Goal: Task Accomplishment & Management: Use online tool/utility

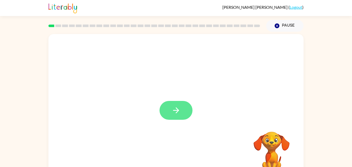
click at [184, 109] on button "button" at bounding box center [175, 110] width 33 height 19
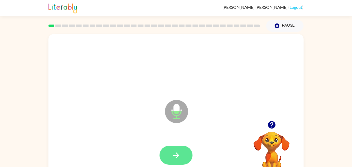
click at [181, 153] on button "button" at bounding box center [175, 154] width 33 height 19
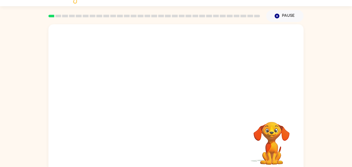
scroll to position [10, 0]
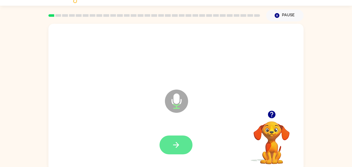
click at [179, 142] on icon "button" at bounding box center [176, 144] width 9 height 9
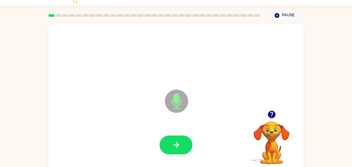
scroll to position [0, 0]
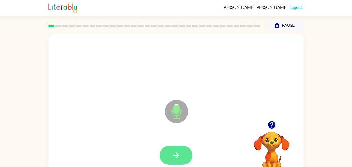
click at [190, 158] on button "button" at bounding box center [175, 154] width 33 height 19
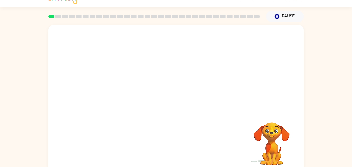
scroll to position [10, 0]
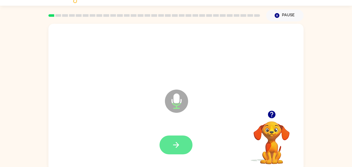
click at [176, 150] on button "button" at bounding box center [175, 144] width 33 height 19
click at [191, 148] on button "button" at bounding box center [175, 144] width 33 height 19
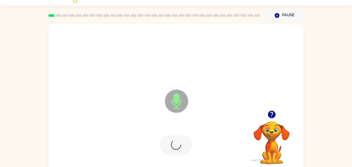
click at [178, 148] on div at bounding box center [175, 144] width 33 height 19
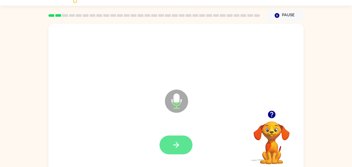
click at [179, 147] on icon "button" at bounding box center [176, 144] width 9 height 9
click at [183, 149] on button "button" at bounding box center [175, 144] width 33 height 19
click at [186, 140] on button "button" at bounding box center [175, 144] width 33 height 19
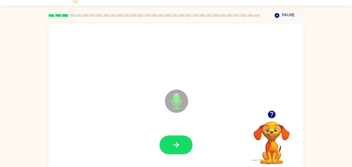
scroll to position [12, 0]
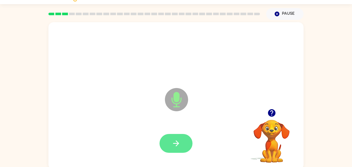
click at [183, 141] on button "button" at bounding box center [175, 143] width 33 height 19
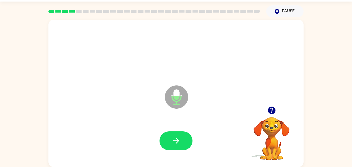
scroll to position [14, 0]
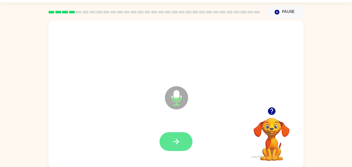
click at [180, 139] on icon "button" at bounding box center [176, 141] width 9 height 9
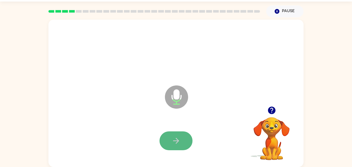
click at [174, 134] on button "button" at bounding box center [175, 140] width 33 height 19
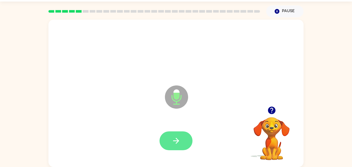
click at [183, 138] on button "button" at bounding box center [175, 140] width 33 height 19
click at [178, 139] on icon "button" at bounding box center [176, 140] width 9 height 9
click at [174, 140] on icon "button" at bounding box center [176, 140] width 9 height 9
click at [182, 149] on button "button" at bounding box center [175, 140] width 33 height 19
click at [175, 139] on icon "button" at bounding box center [176, 140] width 9 height 9
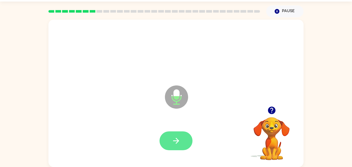
click at [182, 135] on button "button" at bounding box center [175, 140] width 33 height 19
click at [175, 139] on icon "button" at bounding box center [176, 140] width 9 height 9
click at [173, 132] on button "button" at bounding box center [175, 140] width 33 height 19
click at [182, 140] on button "button" at bounding box center [175, 140] width 33 height 19
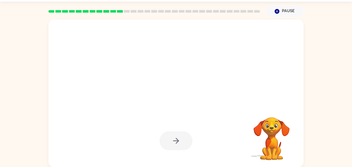
click at [270, 136] on video "Your browser must support playing .mp4 files to use Literably. Please try using…" at bounding box center [272, 135] width 52 height 52
click at [276, 137] on video "Your browser must support playing .mp4 files to use Literably. Please try using…" at bounding box center [272, 135] width 52 height 52
click at [278, 13] on icon "button" at bounding box center [277, 11] width 5 height 5
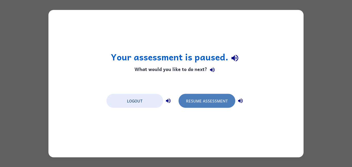
click at [199, 99] on button "Resume Assessment" at bounding box center [206, 100] width 57 height 14
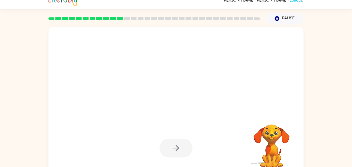
scroll to position [14, 0]
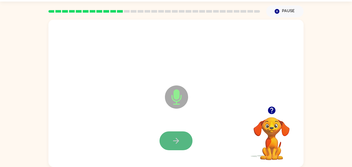
click at [179, 144] on icon "button" at bounding box center [176, 140] width 9 height 9
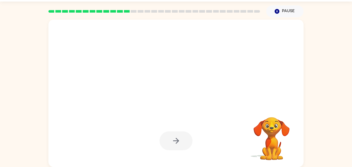
click at [262, 138] on video "Your browser must support playing .mp4 files to use Literably. Please try using…" at bounding box center [272, 135] width 52 height 52
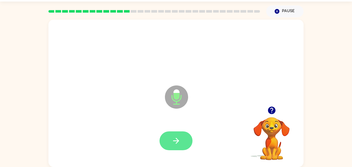
click at [180, 142] on icon "button" at bounding box center [176, 140] width 9 height 9
click at [180, 144] on icon "button" at bounding box center [176, 140] width 9 height 9
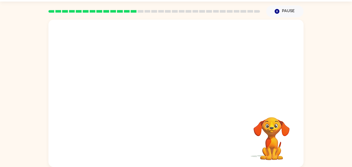
click at [267, 136] on video "Your browser must support playing .mp4 files to use Literably. Please try using…" at bounding box center [272, 135] width 52 height 52
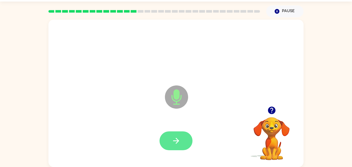
click at [181, 139] on button "button" at bounding box center [175, 140] width 33 height 19
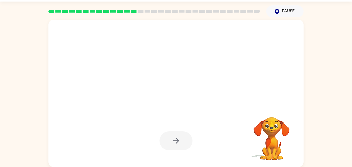
click at [270, 135] on video "Your browser must support playing .mp4 files to use Literably. Please try using…" at bounding box center [272, 135] width 52 height 52
click at [260, 130] on video "Your browser must support playing .mp4 files to use Literably. Please try using…" at bounding box center [272, 135] width 52 height 52
click at [274, 131] on video "Your browser must support playing .mp4 files to use Literably. Please try using…" at bounding box center [272, 135] width 52 height 52
click at [267, 131] on video "Your browser must support playing .mp4 files to use Literably. Please try using…" at bounding box center [272, 135] width 52 height 52
click at [267, 126] on video "Your browser must support playing .mp4 files to use Literably. Please try using…" at bounding box center [272, 135] width 52 height 52
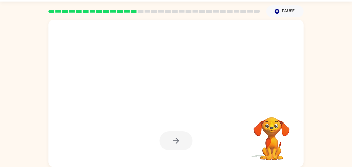
click at [271, 127] on video "Your browser must support playing .mp4 files to use Literably. Please try using…" at bounding box center [272, 135] width 52 height 52
click at [276, 127] on video "Your browser must support playing .mp4 files to use Literably. Please try using…" at bounding box center [272, 135] width 52 height 52
click at [267, 126] on video "Your browser must support playing .mp4 files to use Literably. Please try using…" at bounding box center [272, 135] width 52 height 52
click at [272, 127] on video "Your browser must support playing .mp4 files to use Literably. Please try using…" at bounding box center [272, 135] width 52 height 52
click at [267, 125] on video "Your browser must support playing .mp4 files to use Literably. Please try using…" at bounding box center [272, 135] width 52 height 52
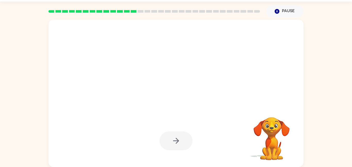
click at [271, 128] on video "Your browser must support playing .mp4 files to use Literably. Please try using…" at bounding box center [272, 135] width 52 height 52
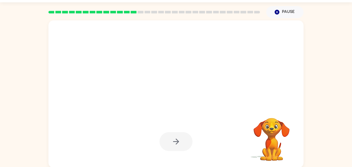
click at [270, 133] on video "Your browser must support playing .mp4 files to use Literably. Please try using…" at bounding box center [272, 136] width 52 height 52
click at [271, 133] on video "Your browser must support playing .mp4 files to use Literably. Please try using…" at bounding box center [272, 136] width 52 height 52
click at [269, 132] on video "Your browser must support playing .mp4 files to use Literably. Please try using…" at bounding box center [272, 136] width 52 height 52
click at [273, 132] on video "Your browser must support playing .mp4 files to use Literably. Please try using…" at bounding box center [272, 136] width 52 height 52
click at [275, 136] on video "Your browser must support playing .mp4 files to use Literably. Please try using…" at bounding box center [272, 136] width 52 height 52
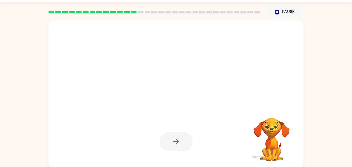
scroll to position [14, 0]
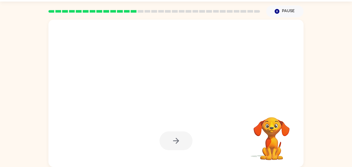
click at [274, 135] on video "Your browser must support playing .mp4 files to use Literably. Please try using…" at bounding box center [272, 135] width 52 height 52
click at [274, 134] on video "Your browser must support playing .mp4 files to use Literably. Please try using…" at bounding box center [272, 135] width 52 height 52
click at [278, 135] on video "Your browser must support playing .mp4 files to use Literably. Please try using…" at bounding box center [272, 135] width 52 height 52
click at [281, 136] on video "Your browser must support playing .mp4 files to use Literably. Please try using…" at bounding box center [272, 135] width 52 height 52
click at [275, 134] on video "Your browser must support playing .mp4 files to use Literably. Please try using…" at bounding box center [272, 135] width 52 height 52
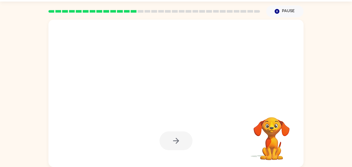
click at [271, 134] on video "Your browser must support playing .mp4 files to use Literably. Please try using…" at bounding box center [272, 135] width 52 height 52
click at [270, 133] on video "Your browser must support playing .mp4 files to use Literably. Please try using…" at bounding box center [272, 135] width 52 height 52
click at [266, 143] on video "Your browser must support playing .mp4 files to use Literably. Please try using…" at bounding box center [272, 135] width 52 height 52
click at [267, 145] on video "Your browser must support playing .mp4 files to use Literably. Please try using…" at bounding box center [272, 135] width 52 height 52
click at [267, 146] on video "Your browser must support playing .mp4 files to use Literably. Please try using…" at bounding box center [272, 135] width 52 height 52
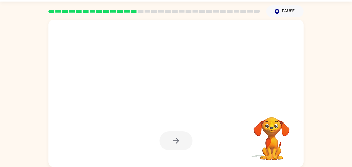
click at [269, 145] on video "Your browser must support playing .mp4 files to use Literably. Please try using…" at bounding box center [272, 135] width 52 height 52
click at [273, 146] on video "Your browser must support playing .mp4 files to use Literably. Please try using…" at bounding box center [272, 135] width 52 height 52
click at [273, 145] on video "Your browser must support playing .mp4 files to use Literably. Please try using…" at bounding box center [272, 135] width 52 height 52
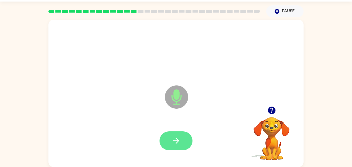
click at [183, 139] on button "button" at bounding box center [175, 140] width 33 height 19
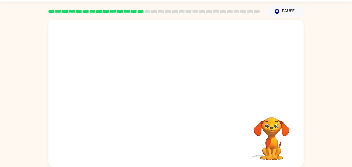
click at [267, 135] on video "Your browser must support playing .mp4 files to use Literably. Please try using…" at bounding box center [272, 135] width 52 height 52
click at [272, 132] on video "Your browser must support playing .mp4 files to use Literably. Please try using…" at bounding box center [272, 135] width 52 height 52
click at [272, 129] on video "Your browser must support playing .mp4 files to use Literably. Please try using…" at bounding box center [272, 135] width 52 height 52
click at [271, 129] on video "Your browser must support playing .mp4 files to use Literably. Please try using…" at bounding box center [272, 135] width 52 height 52
click at [272, 127] on video "Your browser must support playing .mp4 files to use Literably. Please try using…" at bounding box center [272, 135] width 52 height 52
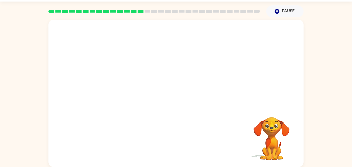
click at [278, 127] on video "Your browser must support playing .mp4 files to use Literably. Please try using…" at bounding box center [272, 135] width 52 height 52
click at [276, 126] on video "Your browser must support playing .mp4 files to use Literably. Please try using…" at bounding box center [272, 135] width 52 height 52
click at [277, 125] on video "Your browser must support playing .mp4 files to use Literably. Please try using…" at bounding box center [272, 135] width 52 height 52
click at [277, 127] on video "Your browser must support playing .mp4 files to use Literably. Please try using…" at bounding box center [272, 135] width 52 height 52
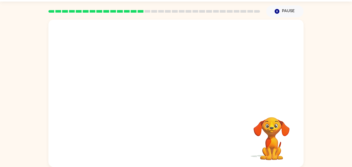
click at [277, 125] on video "Your browser must support playing .mp4 files to use Literably. Please try using…" at bounding box center [272, 135] width 52 height 52
click at [277, 124] on video "Your browser must support playing .mp4 files to use Literably. Please try using…" at bounding box center [272, 135] width 52 height 52
click at [275, 122] on video "Your browser must support playing .mp4 files to use Literably. Please try using…" at bounding box center [272, 135] width 52 height 52
click at [278, 122] on video "Your browser must support playing .mp4 files to use Literably. Please try using…" at bounding box center [272, 135] width 52 height 52
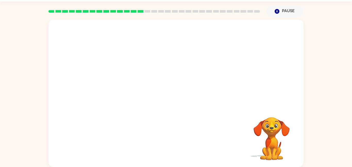
click at [276, 124] on video "Your browser must support playing .mp4 files to use Literably. Please try using…" at bounding box center [272, 135] width 52 height 52
click at [278, 125] on video "Your browser must support playing .mp4 files to use Literably. Please try using…" at bounding box center [272, 135] width 52 height 52
click at [279, 128] on video "Your browser must support playing .mp4 files to use Literably. Please try using…" at bounding box center [272, 135] width 52 height 52
click at [275, 130] on video "Your browser must support playing .mp4 files to use Literably. Please try using…" at bounding box center [272, 135] width 52 height 52
click at [276, 126] on video "Your browser must support playing .mp4 files to use Literably. Please try using…" at bounding box center [272, 135] width 52 height 52
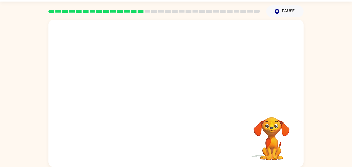
click at [272, 125] on video "Your browser must support playing .mp4 files to use Literably. Please try using…" at bounding box center [272, 135] width 52 height 52
click at [271, 126] on video "Your browser must support playing .mp4 files to use Literably. Please try using…" at bounding box center [272, 135] width 52 height 52
click at [267, 124] on video "Your browser must support playing .mp4 files to use Literably. Please try using…" at bounding box center [272, 135] width 52 height 52
click at [268, 122] on video "Your browser must support playing .mp4 files to use Literably. Please try using…" at bounding box center [272, 135] width 52 height 52
click at [276, 121] on video "Your browser must support playing .mp4 files to use Literably. Please try using…" at bounding box center [272, 135] width 52 height 52
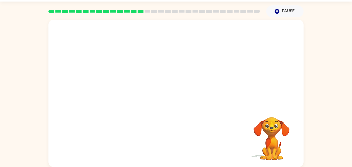
click at [279, 121] on video "Your browser must support playing .mp4 files to use Literably. Please try using…" at bounding box center [272, 135] width 52 height 52
click at [279, 124] on video "Your browser must support playing .mp4 files to use Literably. Please try using…" at bounding box center [272, 135] width 52 height 52
click at [276, 121] on video "Your browser must support playing .mp4 files to use Literably. Please try using…" at bounding box center [272, 135] width 52 height 52
click at [276, 122] on video "Your browser must support playing .mp4 files to use Literably. Please try using…" at bounding box center [272, 135] width 52 height 52
click at [277, 120] on video "Your browser must support playing .mp4 files to use Literably. Please try using…" at bounding box center [272, 135] width 52 height 52
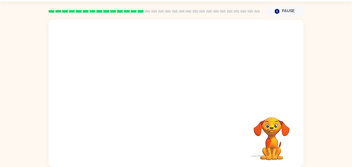
click at [274, 118] on video "Your browser must support playing .mp4 files to use Literably. Please try using…" at bounding box center [272, 135] width 52 height 52
click at [271, 119] on video "Your browser must support playing .mp4 files to use Literably. Please try using…" at bounding box center [272, 135] width 52 height 52
click at [272, 118] on video "Your browser must support playing .mp4 files to use Literably. Please try using…" at bounding box center [272, 135] width 52 height 52
click at [265, 121] on video "Your browser must support playing .mp4 files to use Literably. Please try using…" at bounding box center [272, 135] width 52 height 52
click at [270, 118] on video "Your browser must support playing .mp4 files to use Literably. Please try using…" at bounding box center [272, 135] width 52 height 52
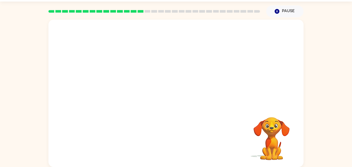
click at [272, 117] on video "Your browser must support playing .mp4 files to use Literably. Please try using…" at bounding box center [272, 135] width 52 height 52
click at [277, 115] on video "Your browser must support playing .mp4 files to use Literably. Please try using…" at bounding box center [272, 135] width 52 height 52
click at [275, 117] on video "Your browser must support playing .mp4 files to use Literably. Please try using…" at bounding box center [272, 135] width 52 height 52
click at [274, 118] on video "Your browser must support playing .mp4 files to use Literably. Please try using…" at bounding box center [272, 135] width 52 height 52
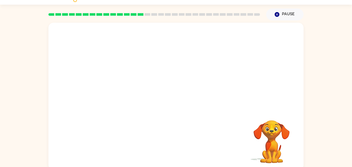
scroll to position [5, 0]
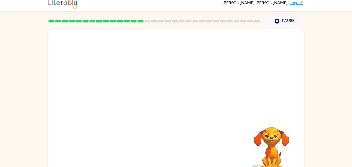
click at [271, 121] on video "Your browser must support playing .mp4 files to use Literably. Please try using…" at bounding box center [272, 145] width 52 height 52
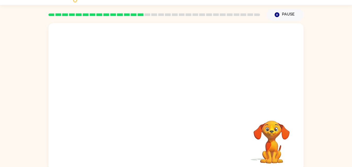
scroll to position [14, 0]
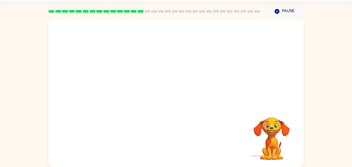
click at [278, 136] on video "Your browser must support playing .mp4 files to use Literably. Please try using…" at bounding box center [272, 135] width 52 height 52
click at [271, 136] on video "Your browser must support playing .mp4 files to use Literably. Please try using…" at bounding box center [272, 135] width 52 height 52
click at [272, 136] on video "Your browser must support playing .mp4 files to use Literably. Please try using…" at bounding box center [272, 135] width 52 height 52
click at [271, 136] on video "Your browser must support playing .mp4 files to use Literably. Please try using…" at bounding box center [272, 135] width 52 height 52
click at [266, 139] on video "Your browser must support playing .mp4 files to use Literably. Please try using…" at bounding box center [272, 135] width 52 height 52
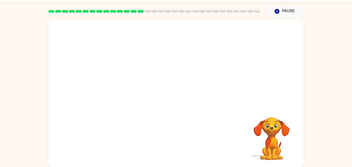
click at [281, 132] on video "Your browser must support playing .mp4 files to use Literably. Please try using…" at bounding box center [272, 135] width 52 height 52
click at [277, 16] on button "Pause Pause" at bounding box center [284, 11] width 37 height 12
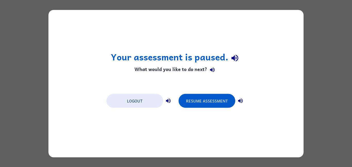
scroll to position [0, 0]
click at [215, 99] on button "Resume Assessment" at bounding box center [206, 100] width 57 height 14
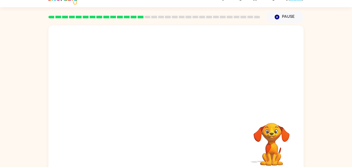
scroll to position [14, 0]
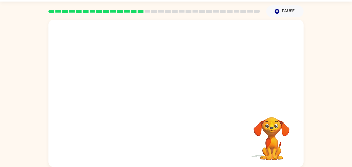
click at [266, 125] on video "Your browser must support playing .mp4 files to use Literably. Please try using…" at bounding box center [272, 135] width 52 height 52
click at [285, 8] on button "Pause Pause" at bounding box center [284, 11] width 37 height 12
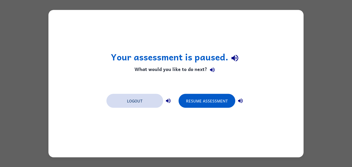
click at [142, 102] on button "Logout" at bounding box center [134, 100] width 57 height 14
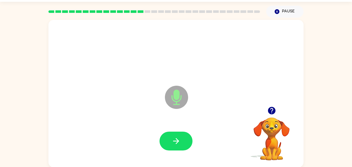
scroll to position [14, 0]
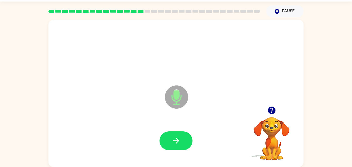
click at [186, 149] on div at bounding box center [175, 140] width 33 height 19
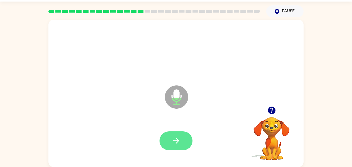
click at [185, 140] on button "button" at bounding box center [175, 140] width 33 height 19
click at [178, 138] on icon "button" at bounding box center [176, 140] width 9 height 9
click at [183, 137] on button "button" at bounding box center [175, 140] width 33 height 19
click at [185, 139] on button "button" at bounding box center [175, 140] width 33 height 19
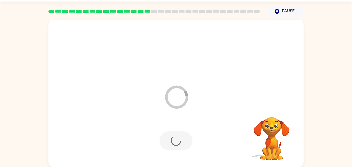
click at [176, 102] on icon "Loader Your response is being sent to our graders" at bounding box center [176, 96] width 31 height 31
click at [181, 142] on div at bounding box center [175, 140] width 33 height 19
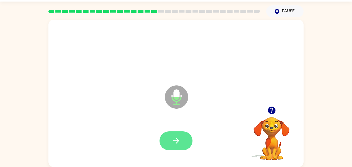
click at [175, 135] on button "button" at bounding box center [175, 140] width 33 height 19
click at [174, 143] on icon "button" at bounding box center [176, 140] width 9 height 9
click at [177, 144] on icon "button" at bounding box center [176, 140] width 9 height 9
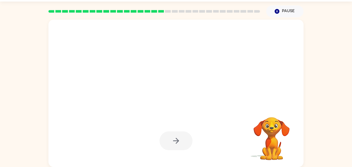
click at [269, 143] on video "Your browser must support playing .mp4 files to use Literably. Please try using…" at bounding box center [272, 135] width 52 height 52
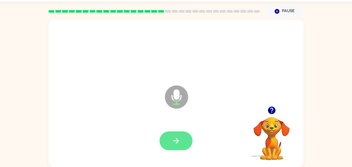
click at [178, 136] on icon "button" at bounding box center [176, 140] width 9 height 9
click at [175, 136] on icon "button" at bounding box center [176, 140] width 9 height 9
click at [183, 147] on button "button" at bounding box center [175, 140] width 33 height 19
click at [174, 131] on button "button" at bounding box center [175, 140] width 33 height 19
click at [183, 141] on button "button" at bounding box center [175, 140] width 33 height 19
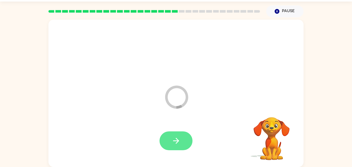
click at [185, 141] on button "button" at bounding box center [175, 140] width 33 height 19
click at [179, 138] on icon "button" at bounding box center [176, 140] width 9 height 9
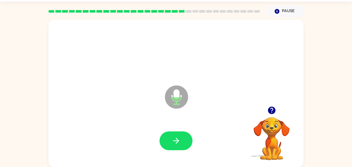
click at [270, 118] on video "Your browser must support playing .mp4 files to use Literably. Please try using…" at bounding box center [272, 135] width 52 height 52
click at [268, 107] on icon "button" at bounding box center [271, 110] width 9 height 9
click at [179, 143] on icon "button" at bounding box center [176, 140] width 9 height 9
click at [181, 145] on button "button" at bounding box center [175, 140] width 33 height 19
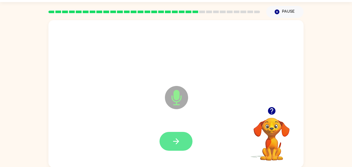
click at [179, 144] on icon "button" at bounding box center [176, 140] width 9 height 9
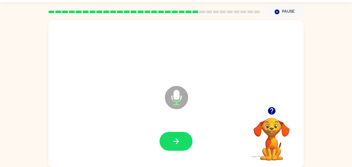
click at [278, 105] on div at bounding box center [272, 110] width 52 height 13
click at [274, 113] on icon "button" at bounding box center [271, 110] width 7 height 7
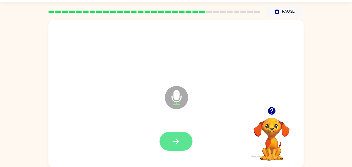
click at [175, 137] on icon "button" at bounding box center [176, 140] width 9 height 9
click at [178, 138] on icon "button" at bounding box center [176, 140] width 9 height 9
click at [176, 134] on button "button" at bounding box center [175, 141] width 33 height 19
click at [181, 144] on button "button" at bounding box center [175, 141] width 33 height 19
click at [175, 142] on icon "button" at bounding box center [176, 140] width 9 height 9
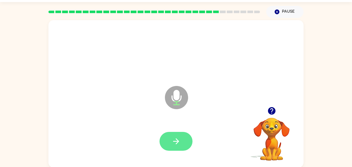
click at [183, 140] on button "button" at bounding box center [175, 141] width 33 height 19
click at [179, 134] on button "button" at bounding box center [175, 141] width 33 height 19
click at [174, 132] on button "button" at bounding box center [175, 141] width 33 height 19
click at [187, 146] on button "button" at bounding box center [175, 141] width 33 height 19
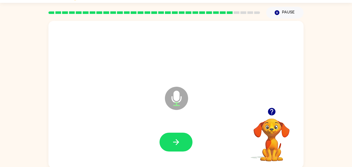
scroll to position [11, 0]
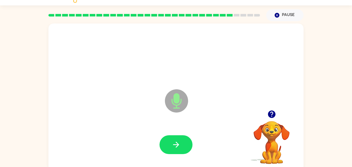
click at [196, 149] on div at bounding box center [176, 144] width 245 height 42
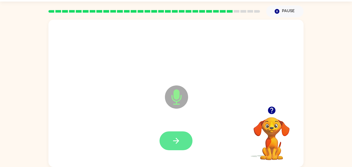
click at [183, 137] on button "button" at bounding box center [175, 140] width 33 height 19
click at [183, 139] on button "button" at bounding box center [175, 140] width 33 height 19
click at [184, 146] on button "button" at bounding box center [175, 140] width 33 height 19
click at [183, 141] on button "button" at bounding box center [175, 140] width 33 height 19
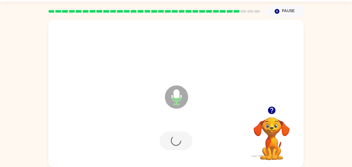
click at [181, 143] on div at bounding box center [175, 140] width 33 height 19
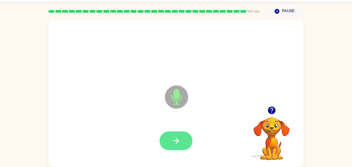
click at [189, 139] on button "button" at bounding box center [175, 140] width 33 height 19
click at [184, 139] on button "button" at bounding box center [175, 140] width 33 height 19
click at [185, 139] on button "button" at bounding box center [175, 140] width 33 height 19
click at [180, 142] on icon "button" at bounding box center [176, 140] width 9 height 9
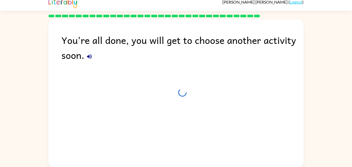
scroll to position [5, 0]
